Goal: Submit feedback/report problem

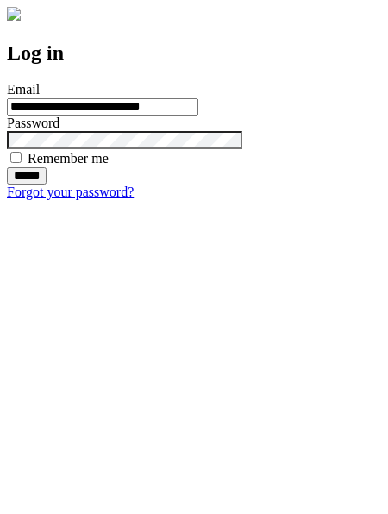
type input "**********"
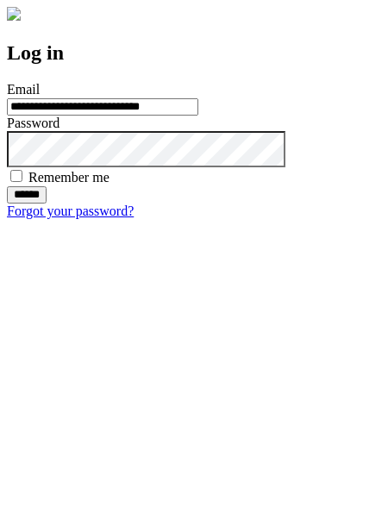
click at [47, 204] on input "******" at bounding box center [27, 194] width 40 height 17
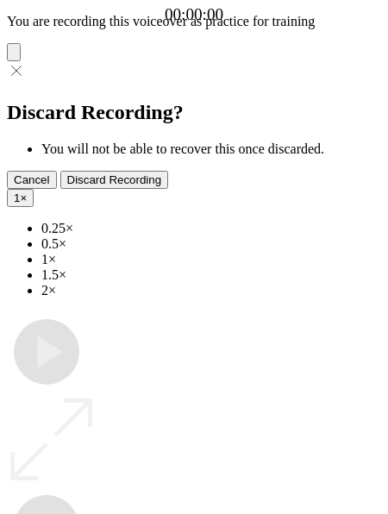
type input "**********"
